Goal: Information Seeking & Learning: Find contact information

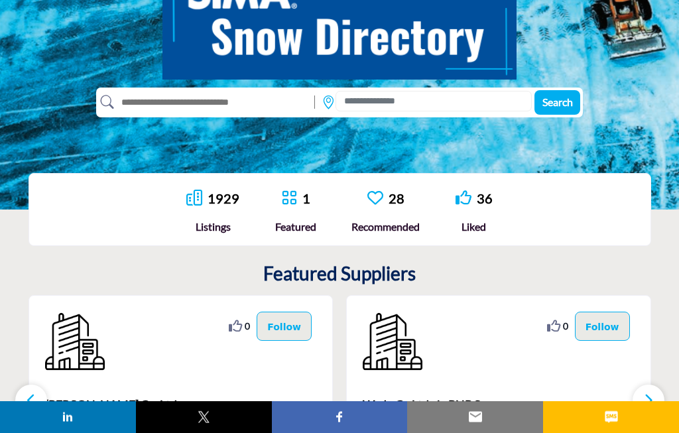
scroll to position [195, 0]
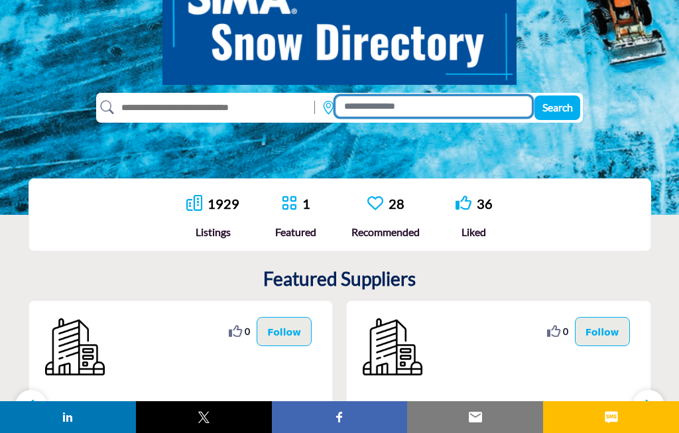
click at [503, 103] on input at bounding box center [433, 106] width 196 height 21
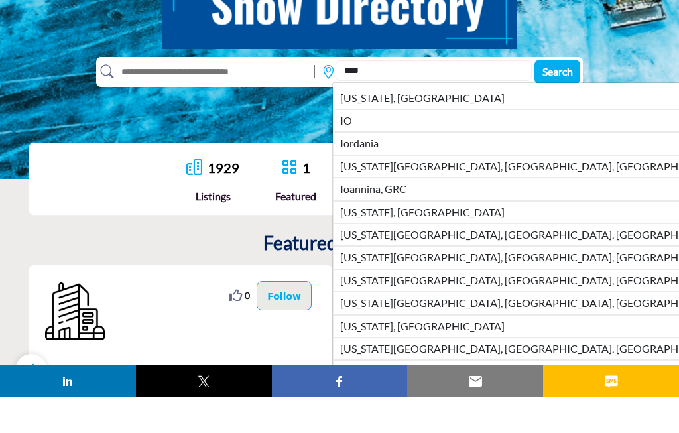
click at [408, 123] on li "Iowa, USA" at bounding box center [532, 134] width 398 height 22
type input "*********"
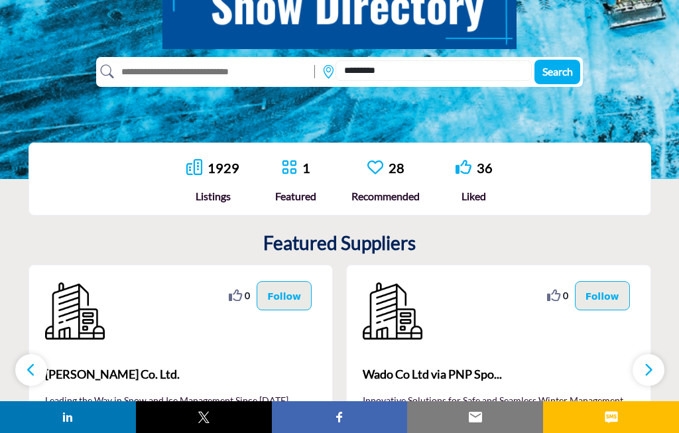
click at [565, 70] on span "Search" at bounding box center [557, 71] width 30 height 13
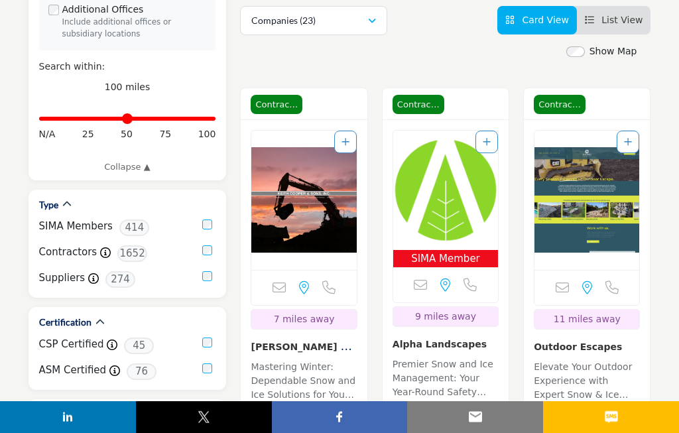
scroll to position [370, 0]
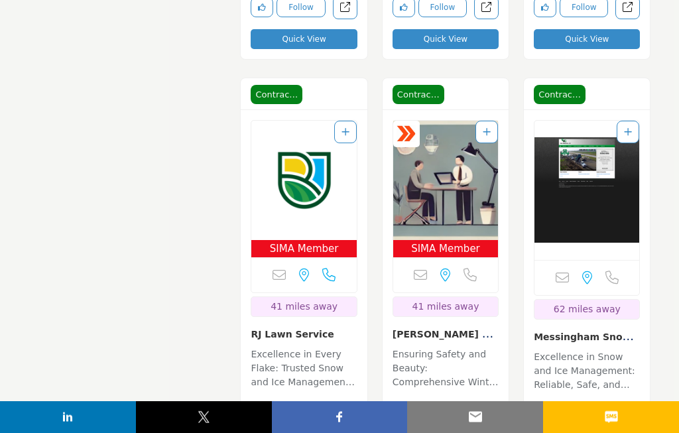
scroll to position [2542, 0]
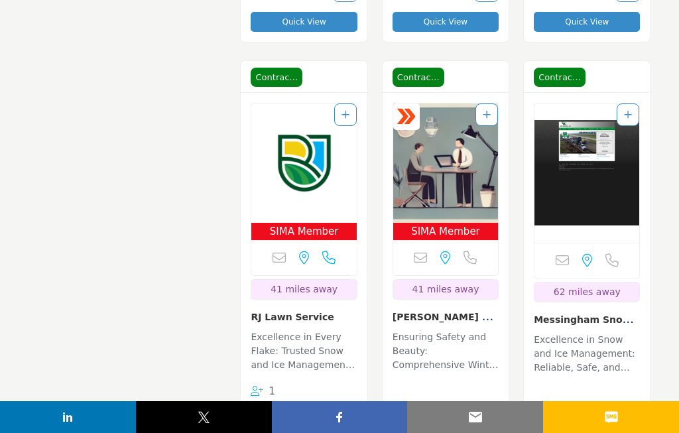
click at [312, 311] on link "RJ Lawn Service" at bounding box center [291, 316] width 83 height 11
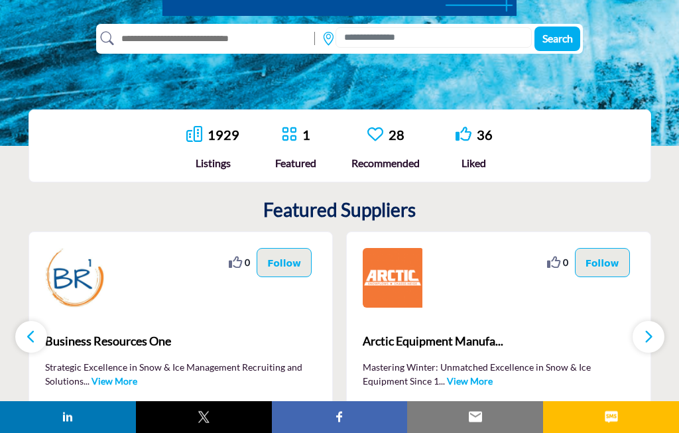
scroll to position [240, 0]
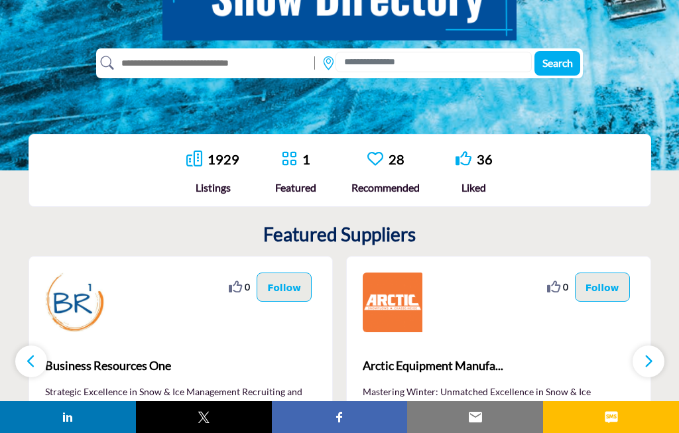
click at [150, 66] on input "text" at bounding box center [211, 62] width 194 height 21
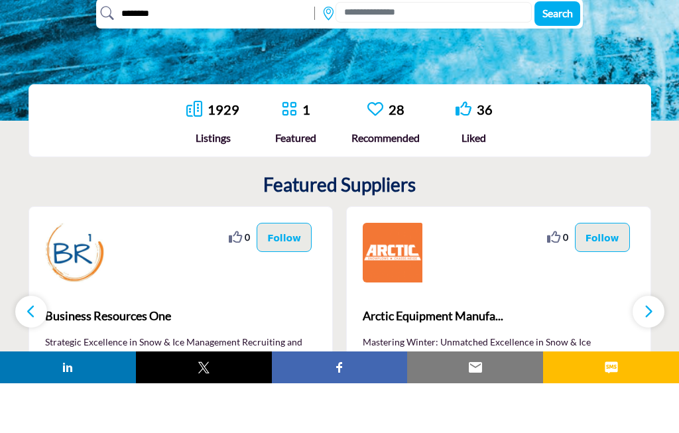
type input "*******"
click at [563, 56] on span "Search" at bounding box center [557, 62] width 30 height 13
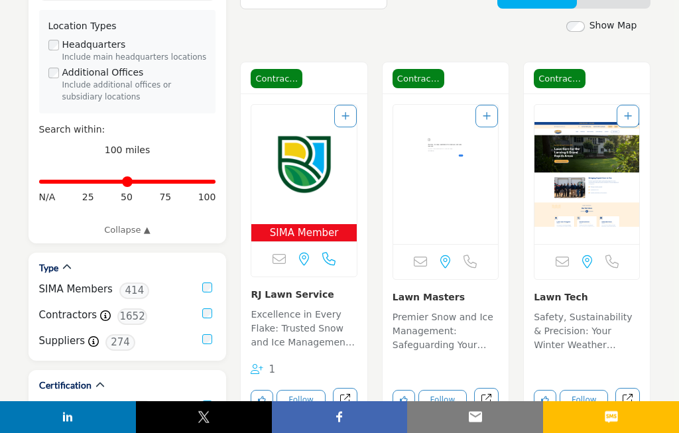
scroll to position [307, 0]
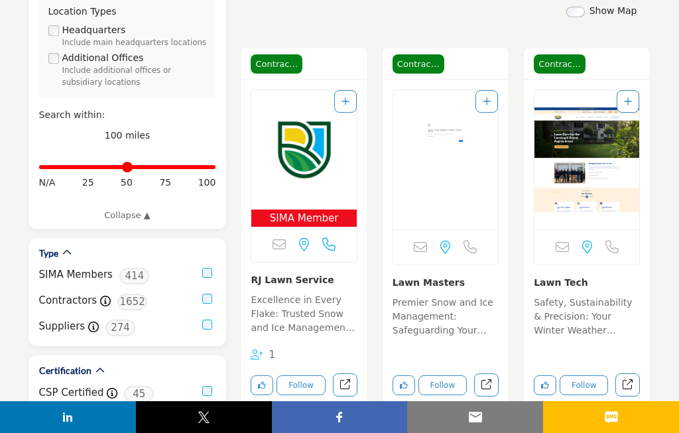
click at [343, 406] on button "Quick View" at bounding box center [303, 416] width 106 height 20
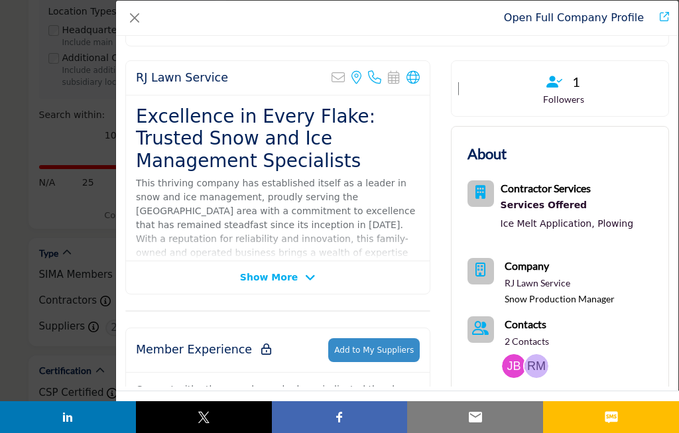
scroll to position [223, 0]
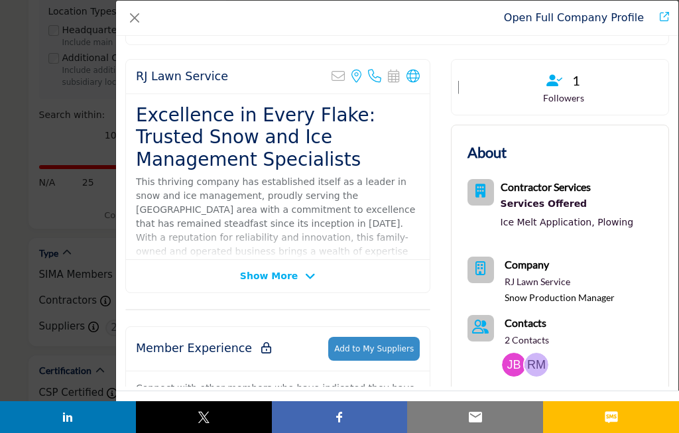
click at [295, 269] on span "Show More" at bounding box center [269, 276] width 58 height 14
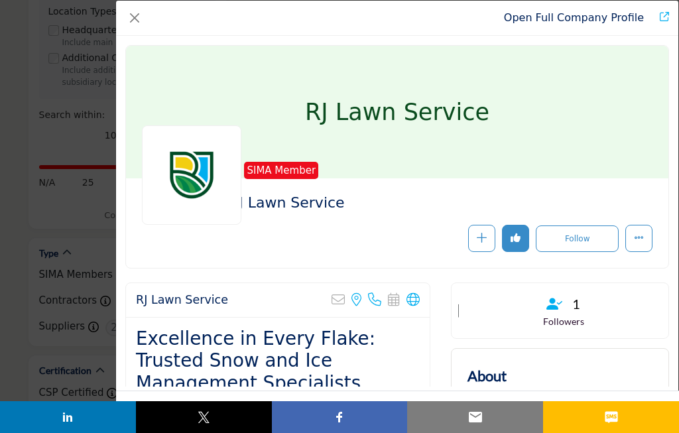
scroll to position [-1, 0]
click at [598, 19] on link "Open Full Company Profile" at bounding box center [574, 17] width 140 height 13
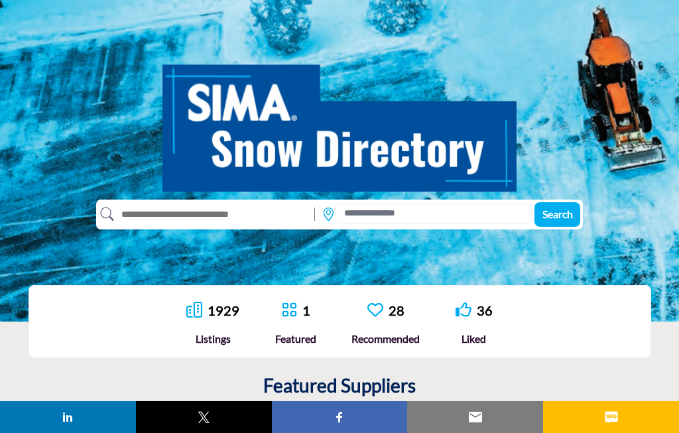
scroll to position [95, 0]
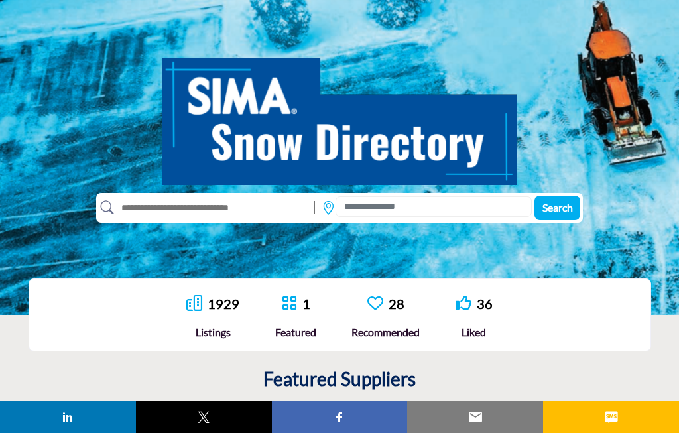
click at [165, 204] on input "text" at bounding box center [211, 207] width 194 height 21
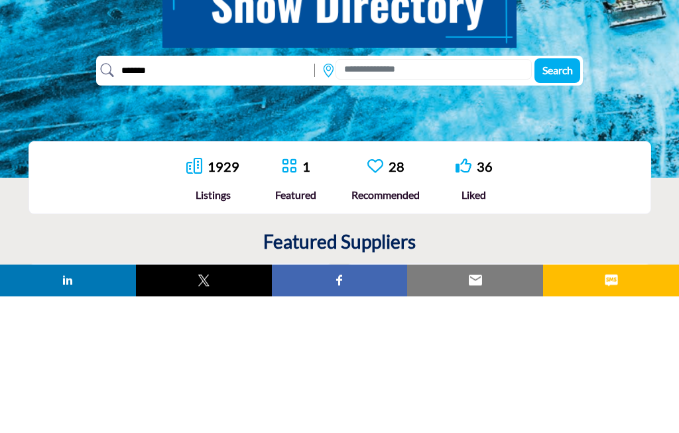
type input "*******"
click at [554, 195] on button "Search" at bounding box center [557, 207] width 46 height 25
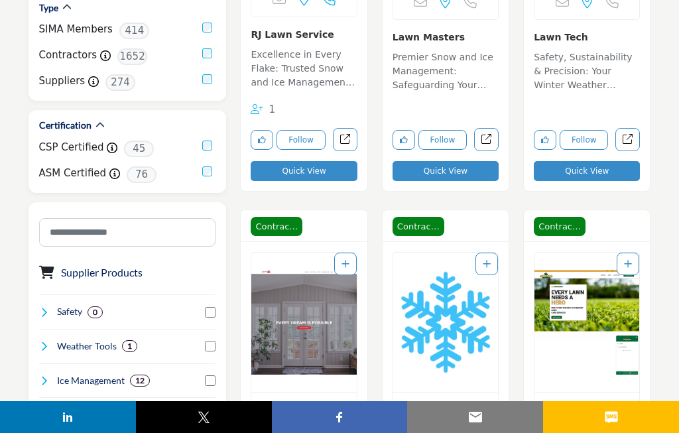
scroll to position [500, 0]
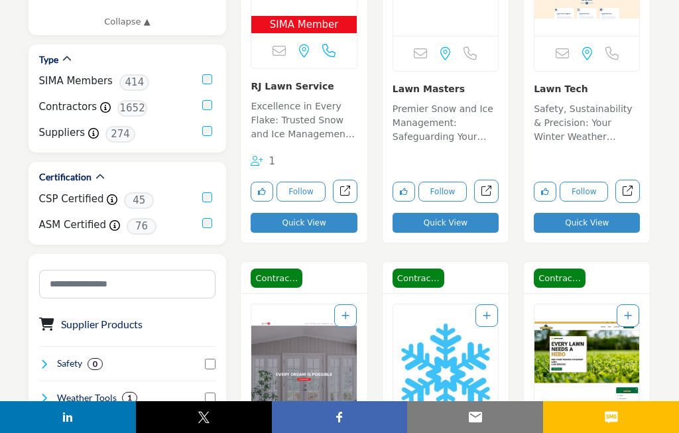
click at [351, 180] on link "View full profile in new tab." at bounding box center [345, 191] width 25 height 23
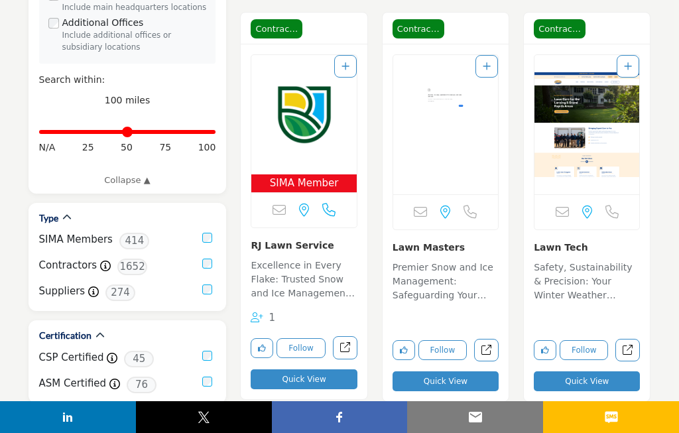
scroll to position [335, 0]
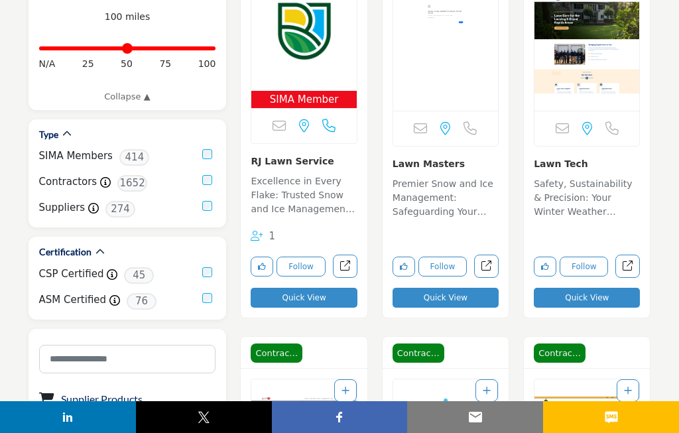
scroll to position [398, 0]
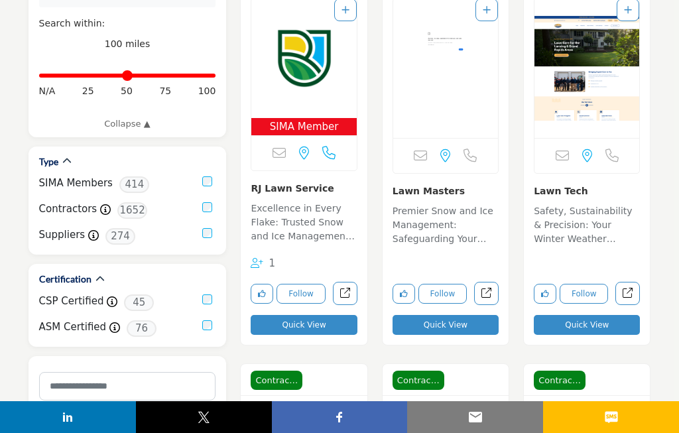
click at [341, 315] on button "Quick View" at bounding box center [303, 325] width 106 height 20
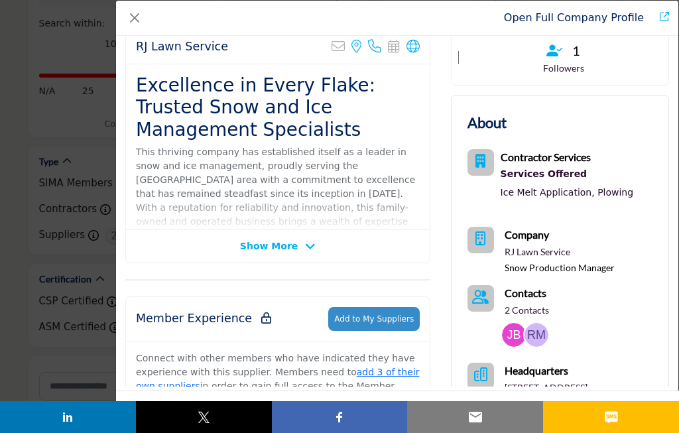
scroll to position [308, 0]
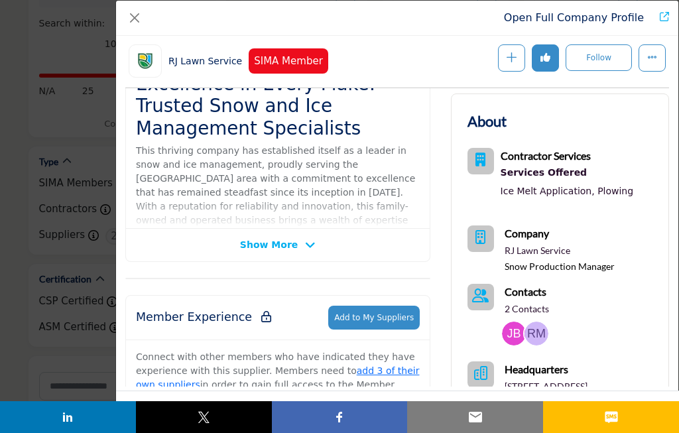
click at [534, 321] on img "Company Data Modal" at bounding box center [536, 333] width 24 height 24
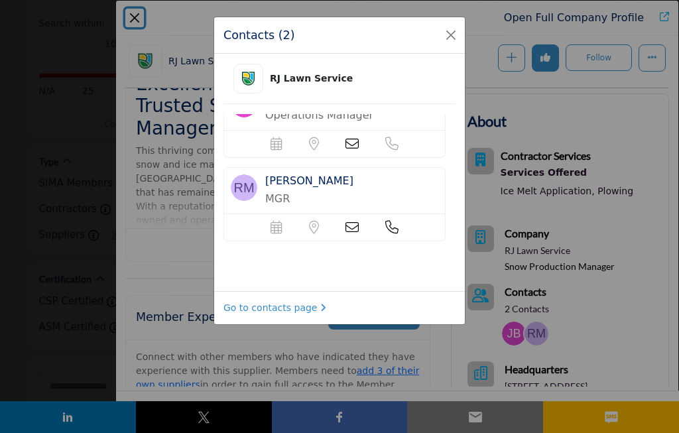
scroll to position [30, 0]
click at [306, 302] on link "Go to contacts page" at bounding box center [274, 308] width 103 height 14
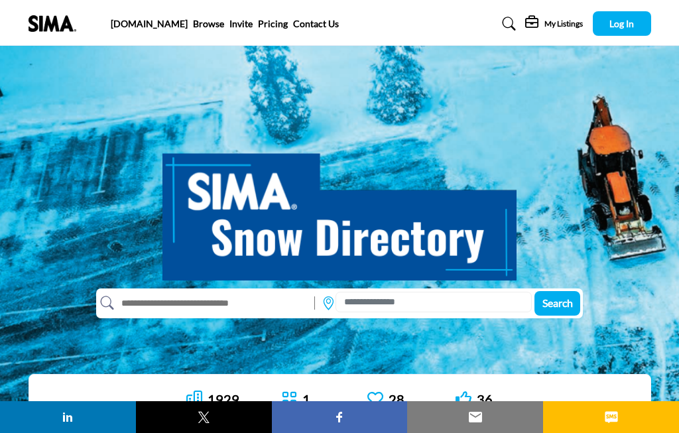
click at [609, 21] on span "Log In" at bounding box center [621, 23] width 25 height 11
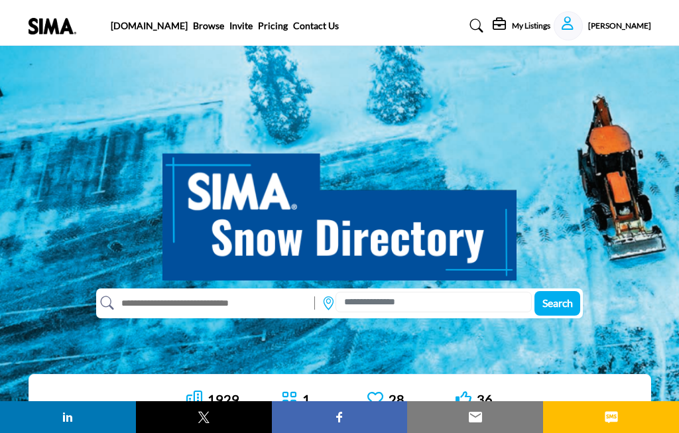
click at [588, 27] on h5 "[PERSON_NAME]" at bounding box center [619, 26] width 63 height 11
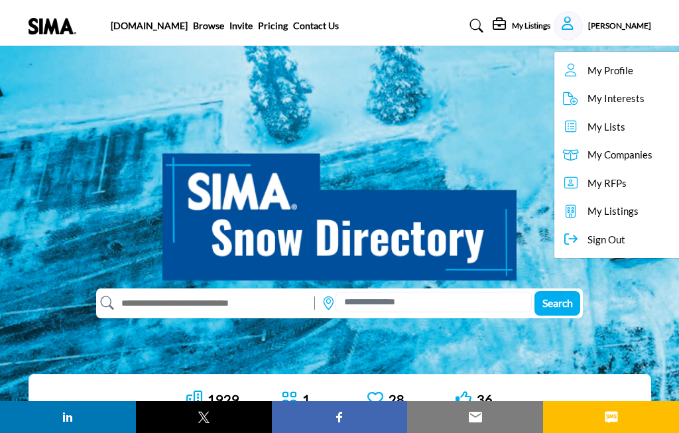
click at [587, 73] on span "My Profile" at bounding box center [610, 70] width 46 height 15
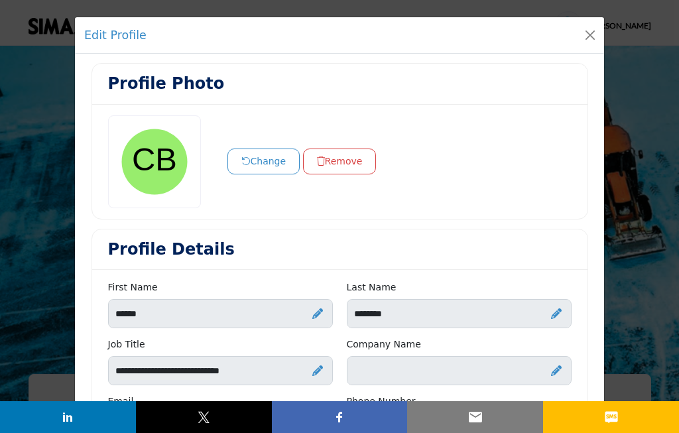
click at [584, 39] on button "Close" at bounding box center [590, 35] width 19 height 19
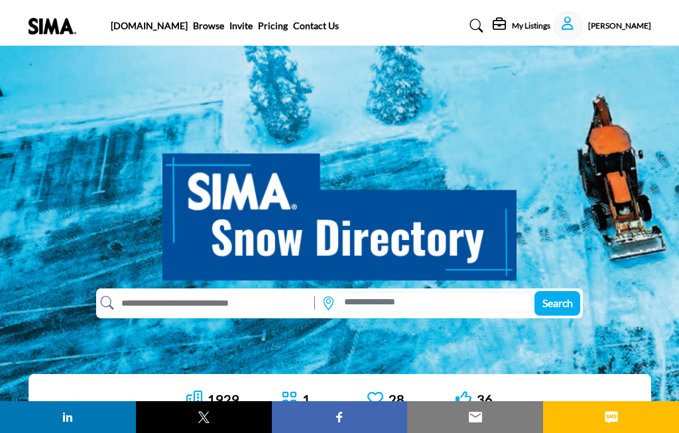
click at [588, 30] on h5 "[PERSON_NAME]" at bounding box center [619, 26] width 63 height 11
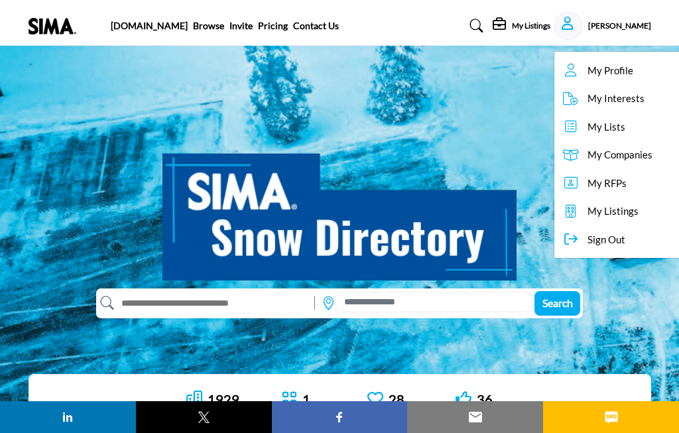
click at [587, 152] on span "My Companies" at bounding box center [619, 154] width 65 height 15
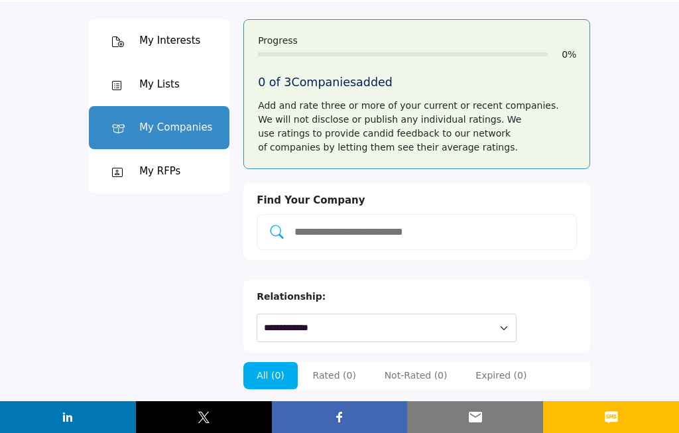
scroll to position [58, 0]
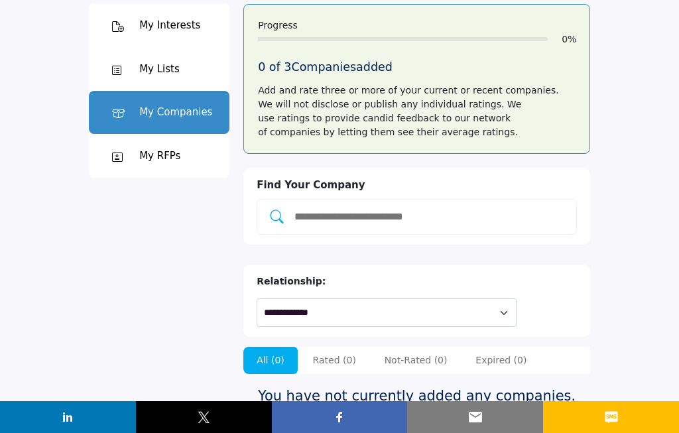
click at [120, 62] on div at bounding box center [121, 69] width 36 height 16
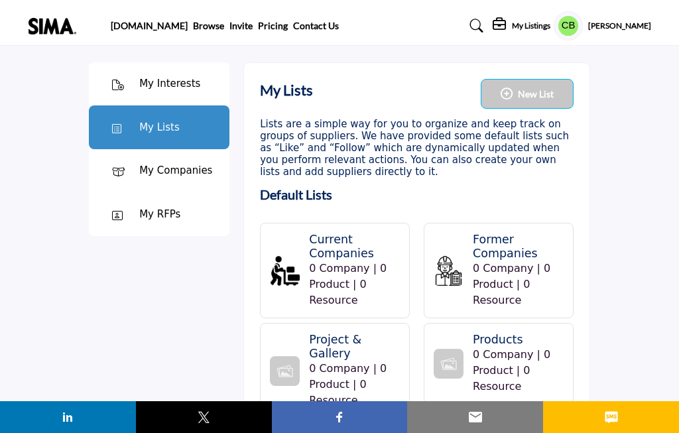
click at [121, 72] on div "My Interests" at bounding box center [159, 84] width 140 height 44
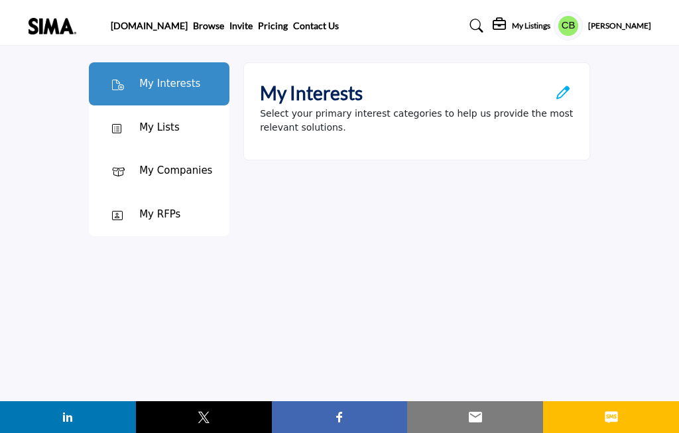
click at [132, 209] on div at bounding box center [121, 214] width 36 height 16
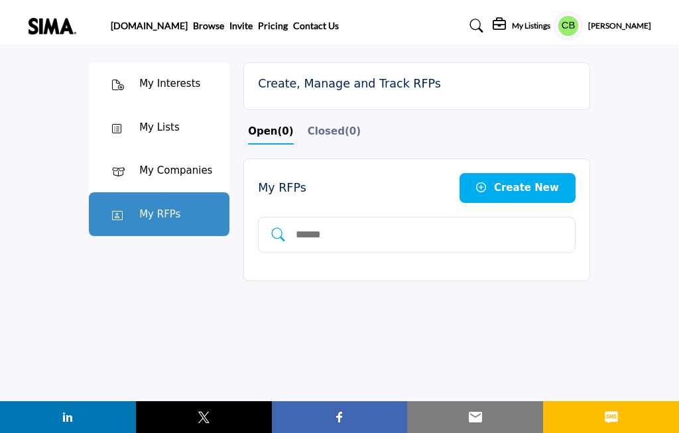
click at [47, 25] on img at bounding box center [55, 26] width 55 height 17
